Goal: Task Accomplishment & Management: Manage account settings

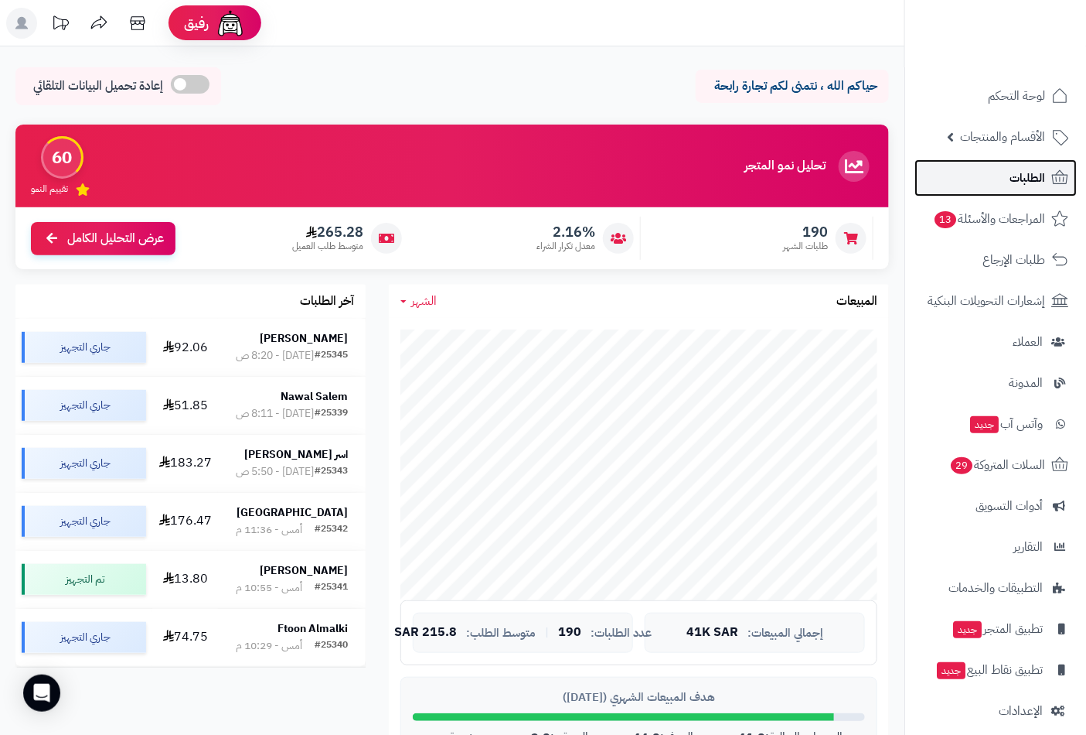
click at [1038, 179] on span "الطلبات" at bounding box center [1028, 178] width 36 height 22
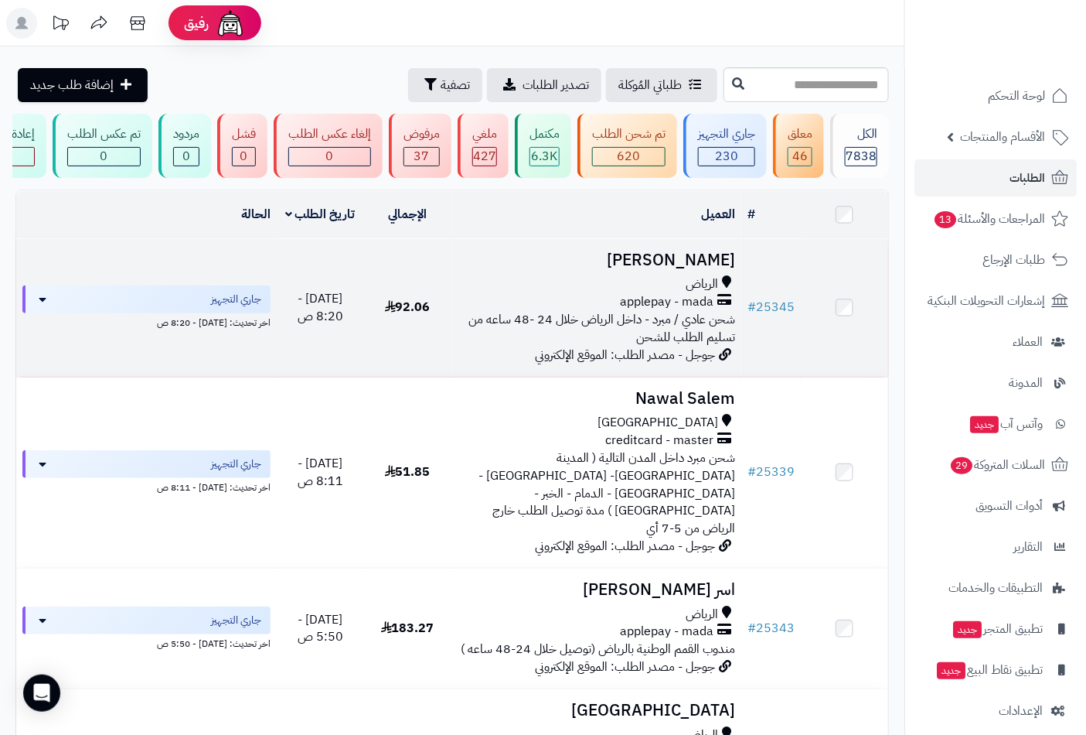
click at [720, 303] on icon at bounding box center [724, 302] width 14 height 18
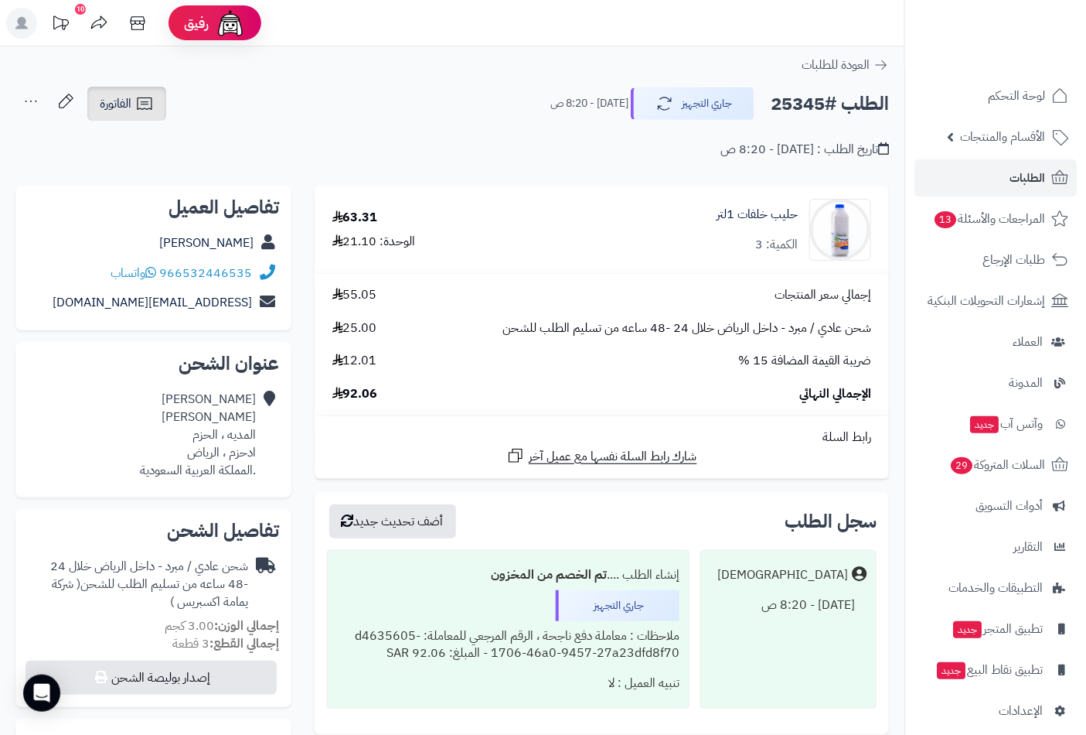
click at [128, 109] on span "الفاتورة" at bounding box center [116, 103] width 32 height 19
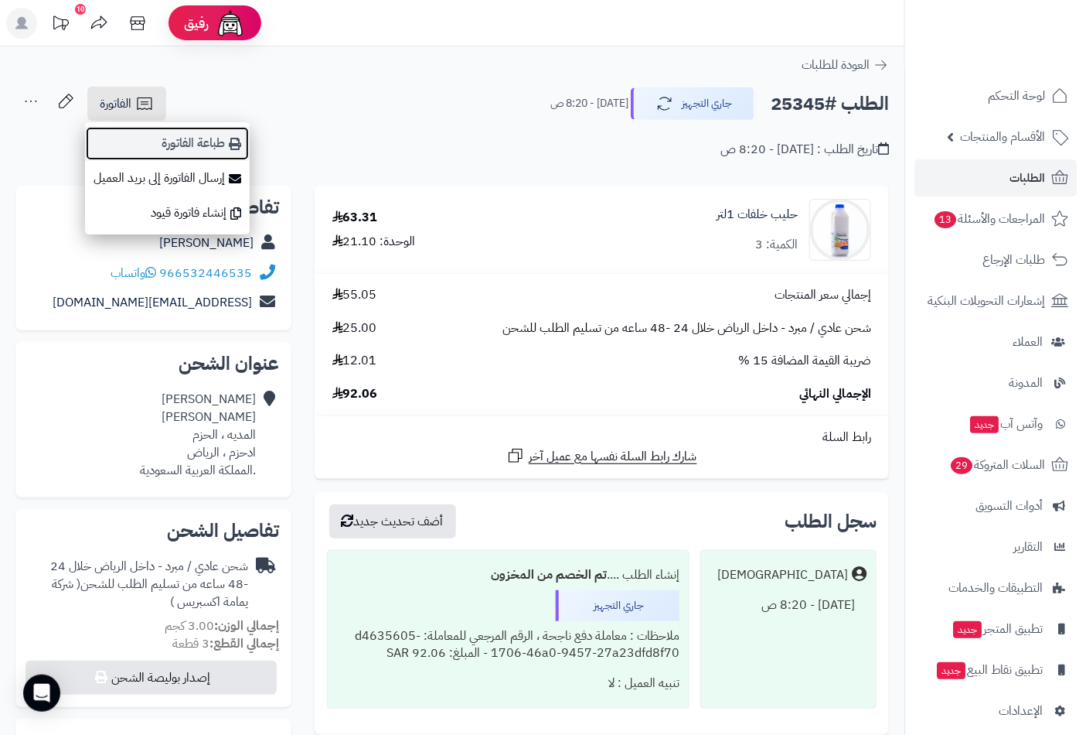
click at [213, 141] on link "طباعة الفاتورة" at bounding box center [167, 143] width 165 height 35
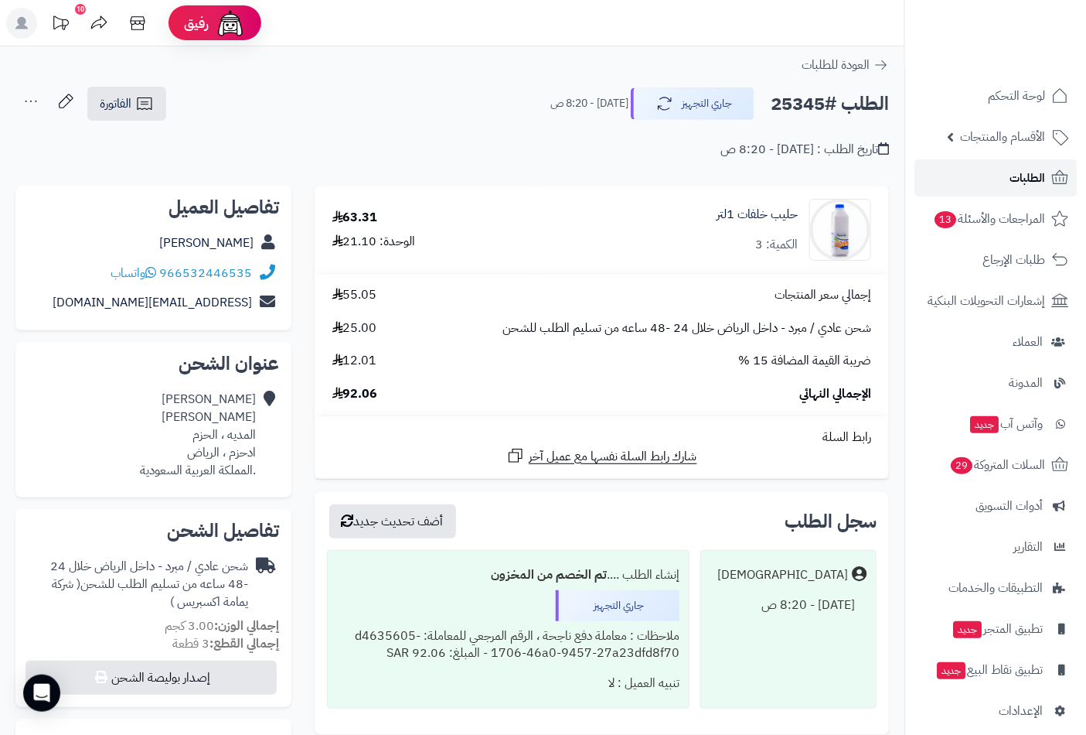
click at [1038, 178] on span "الطلبات" at bounding box center [1028, 178] width 36 height 22
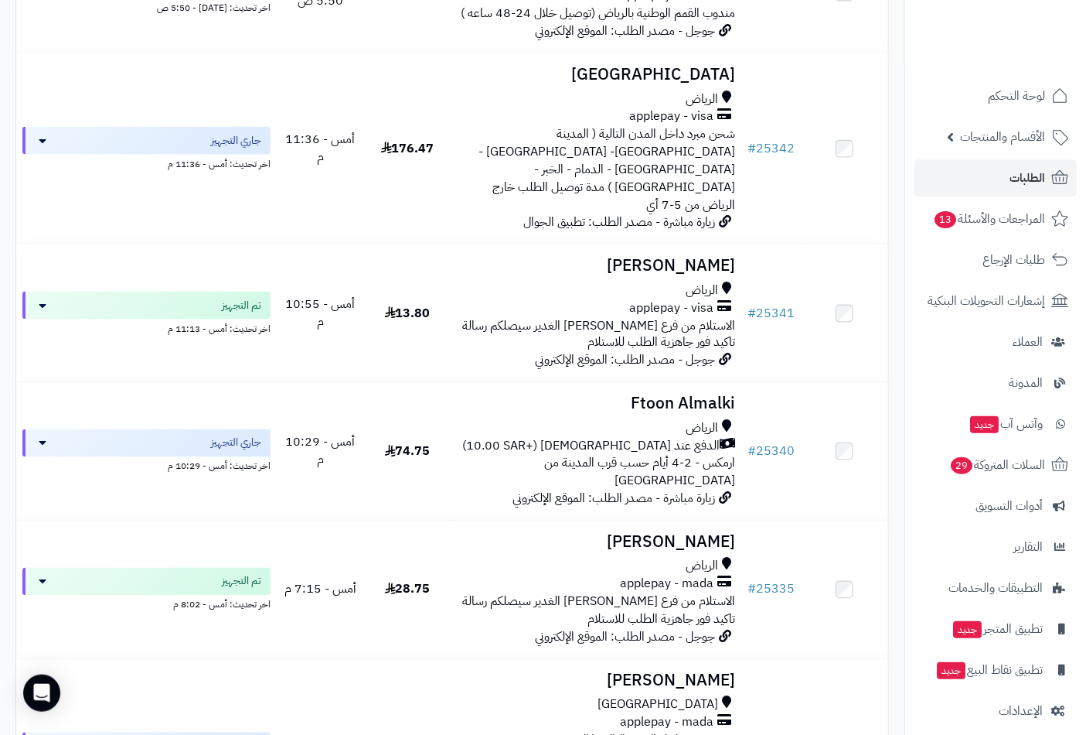
scroll to position [642, 0]
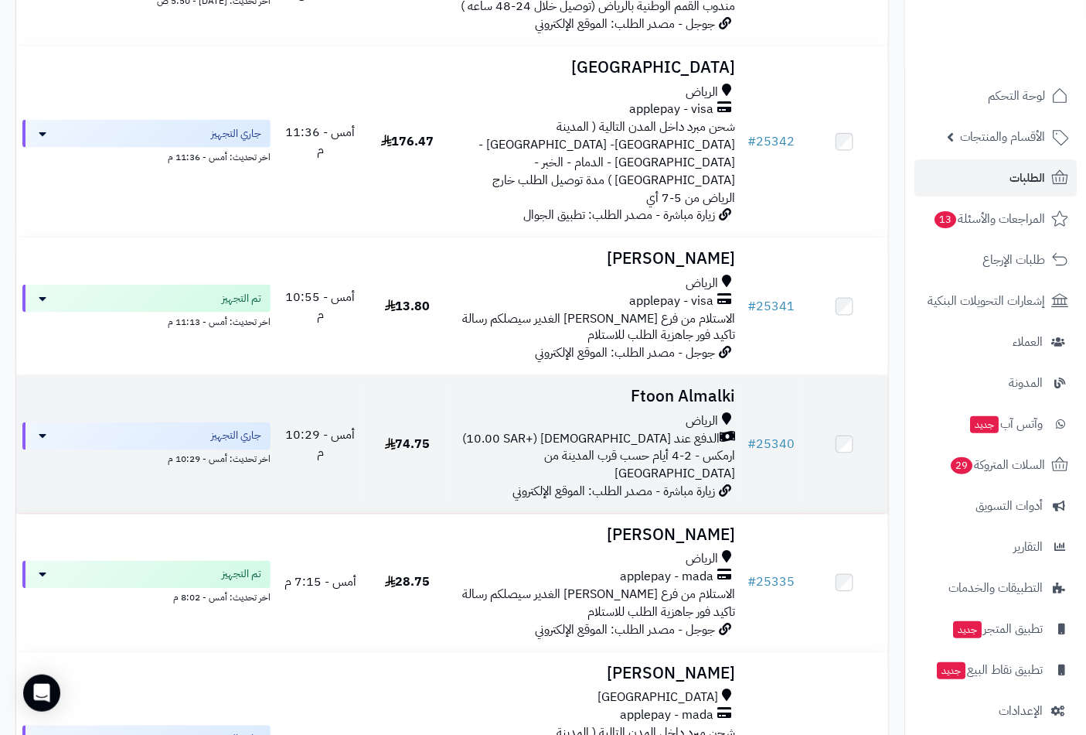
click at [687, 388] on h3 "Ftoon Almalki" at bounding box center [597, 397] width 278 height 18
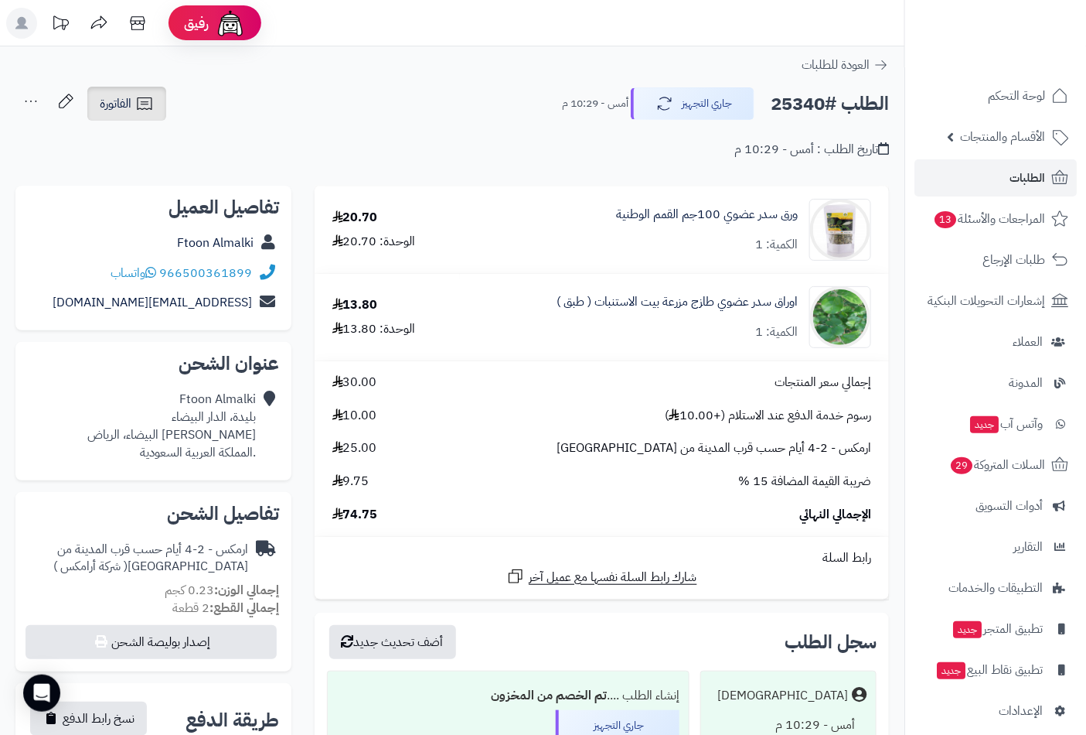
click at [128, 112] on span "الفاتورة" at bounding box center [116, 103] width 32 height 19
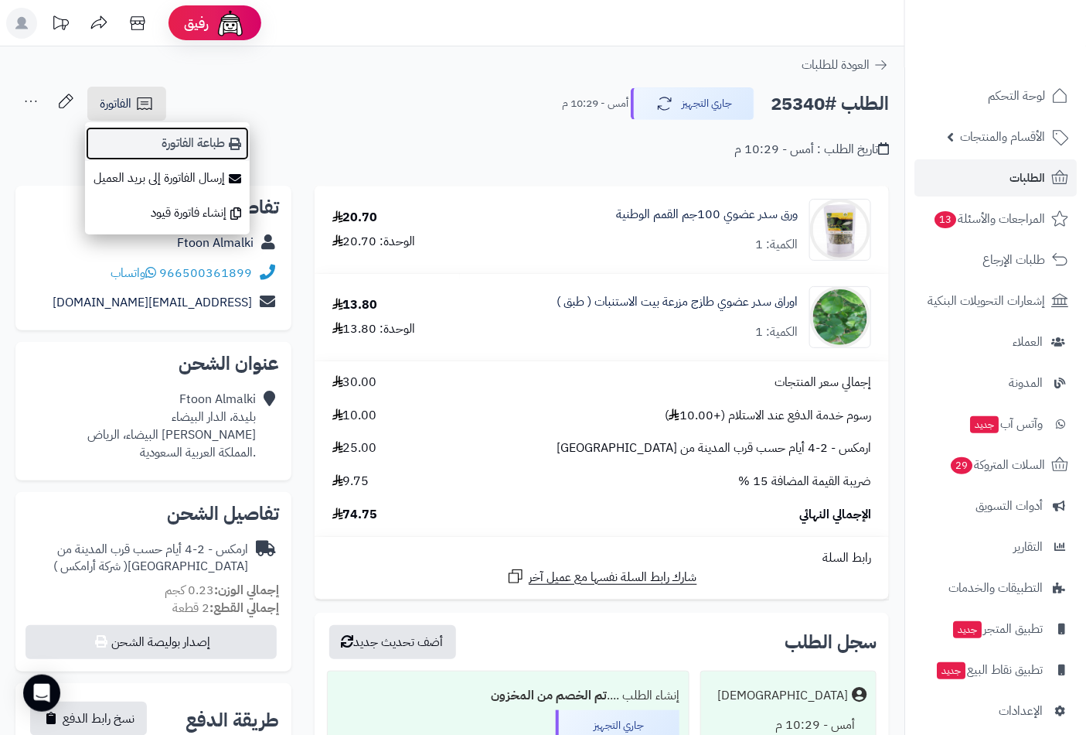
click at [214, 143] on link "طباعة الفاتورة" at bounding box center [167, 143] width 165 height 35
